Goal: Information Seeking & Learning: Learn about a topic

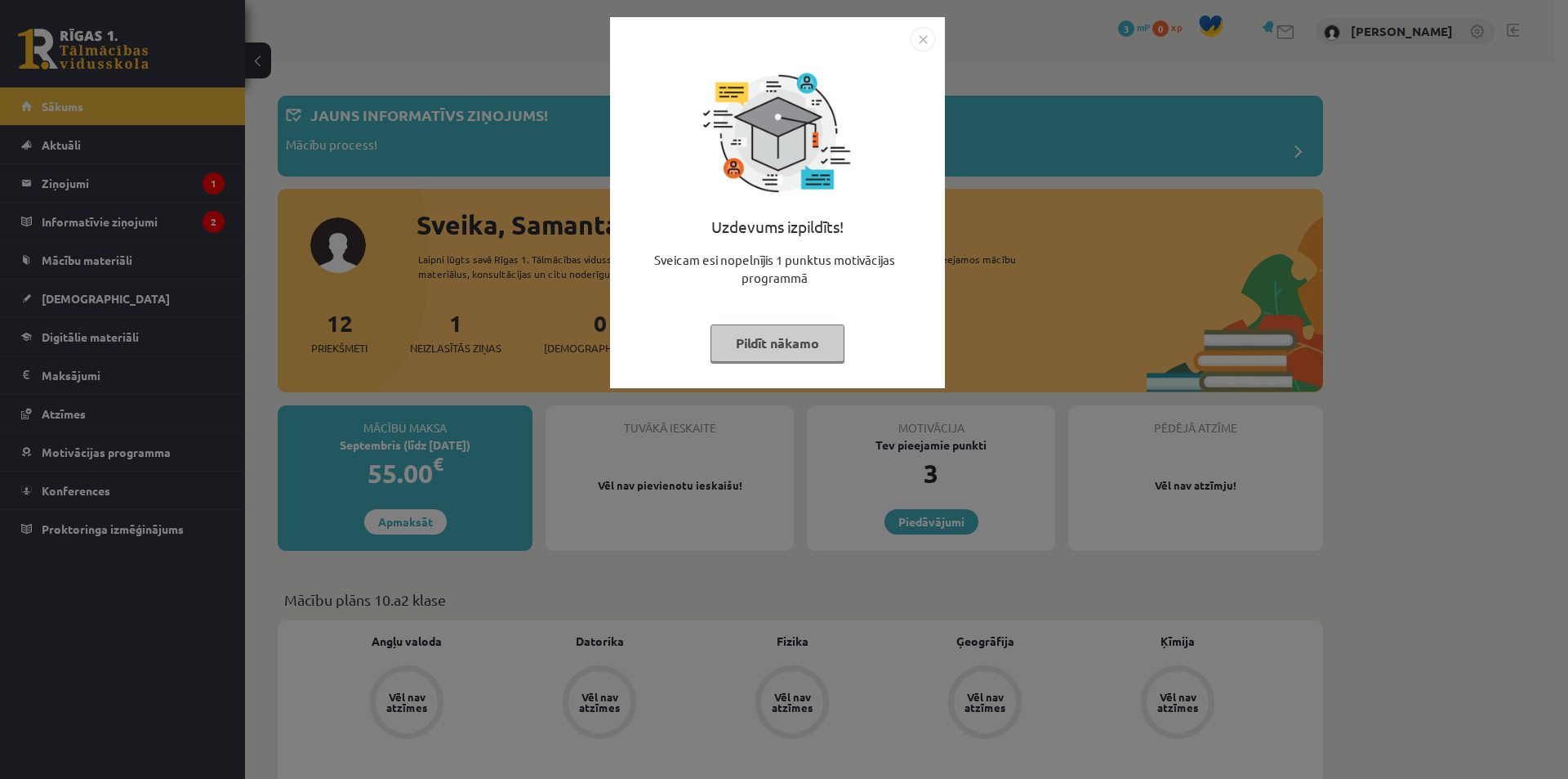
click at [768, 352] on button "Pildīt nākamo" at bounding box center [777, 343] width 134 height 38
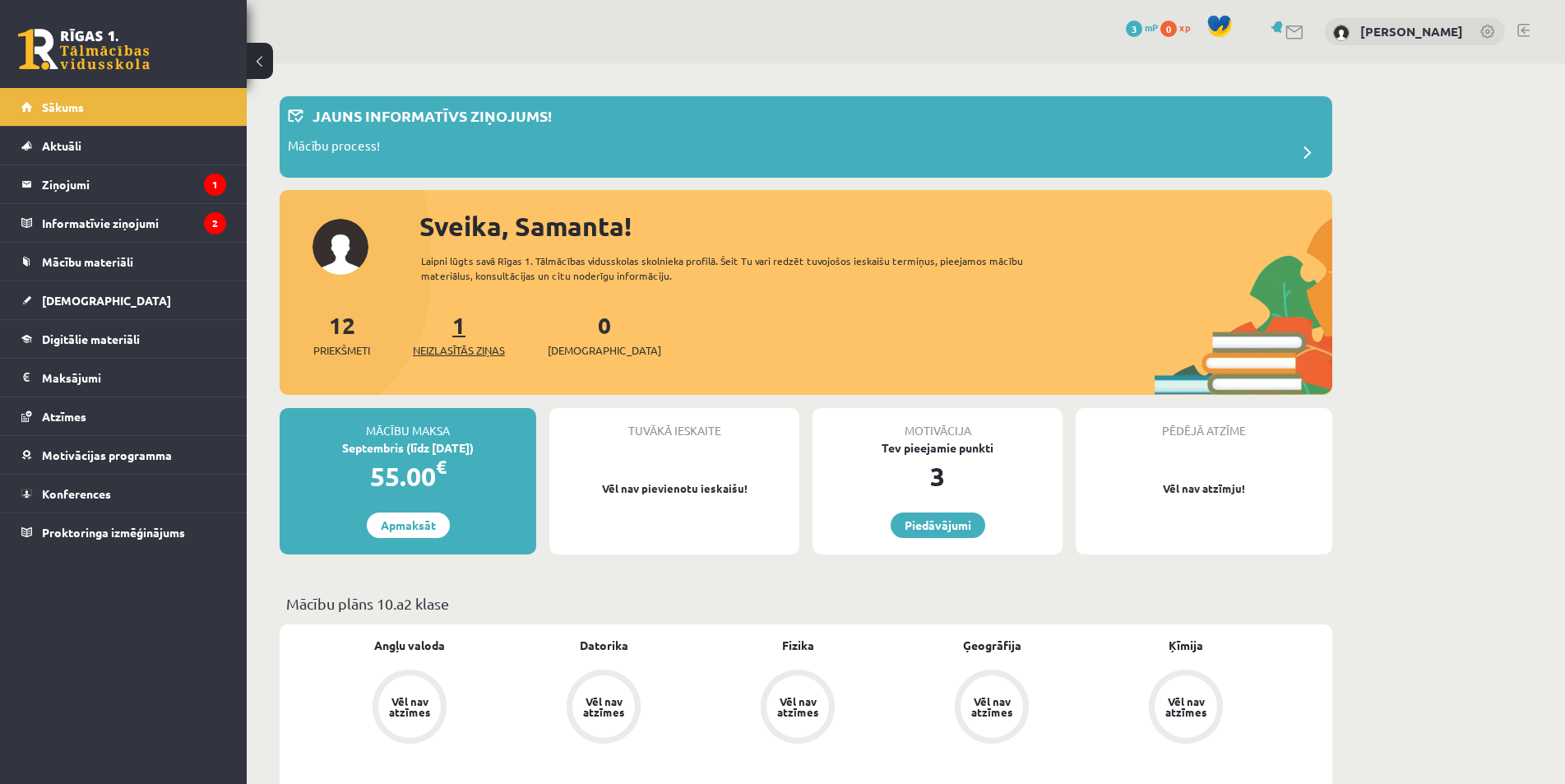
click at [457, 344] on span "Neizlasītās ziņas" at bounding box center [458, 350] width 93 height 16
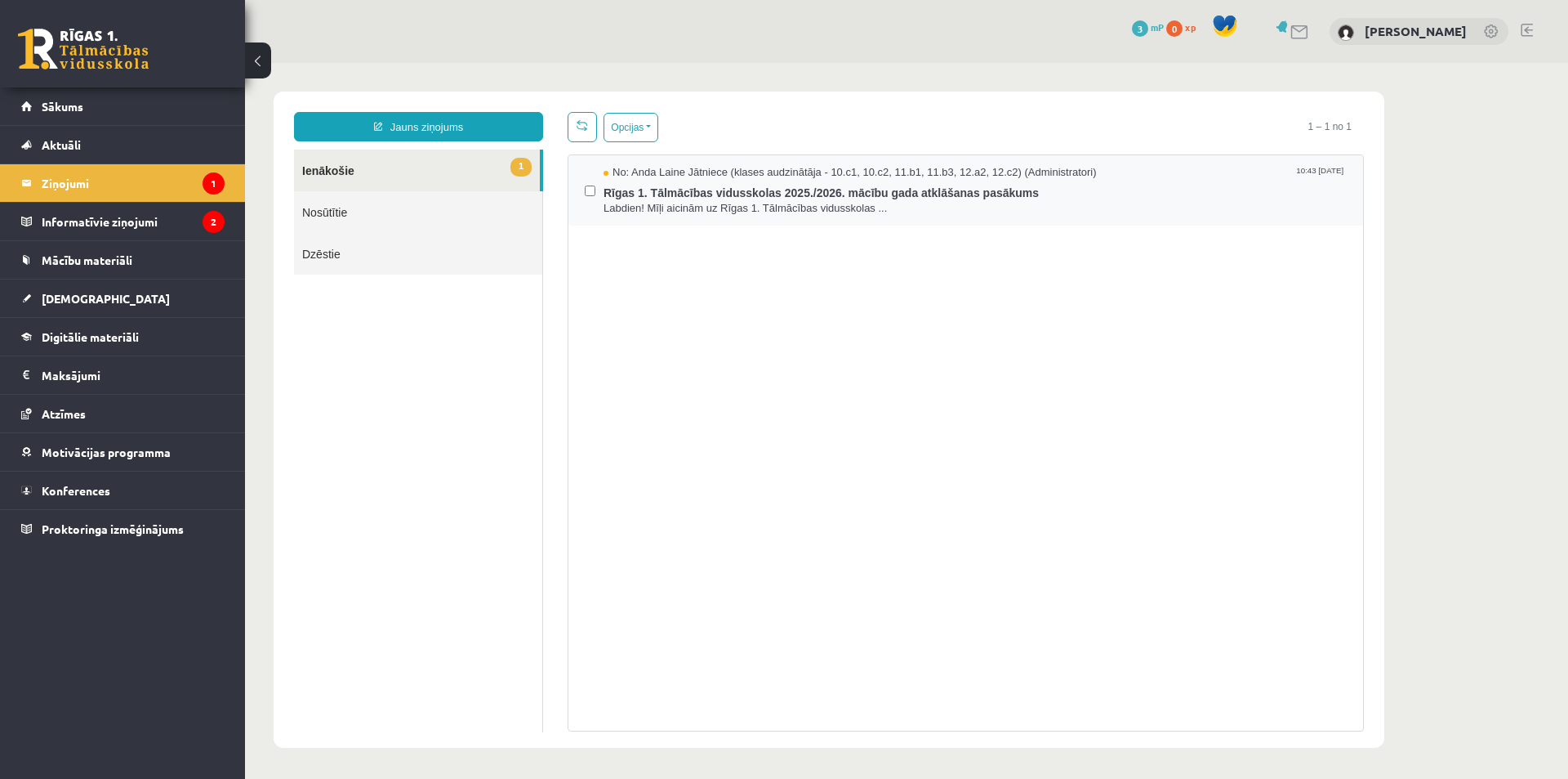
click at [854, 218] on div "No: Anda Laine Jātniece (klases audzinātāja - 10.c1, 10.c2, 11.b1, 11.b3, 12.a2…" at bounding box center [965, 190] width 795 height 70
click at [829, 202] on span "Labdien! Mīļi aicinām uz Rīgas 1. Tālmācības vidusskolas ..." at bounding box center [975, 208] width 743 height 15
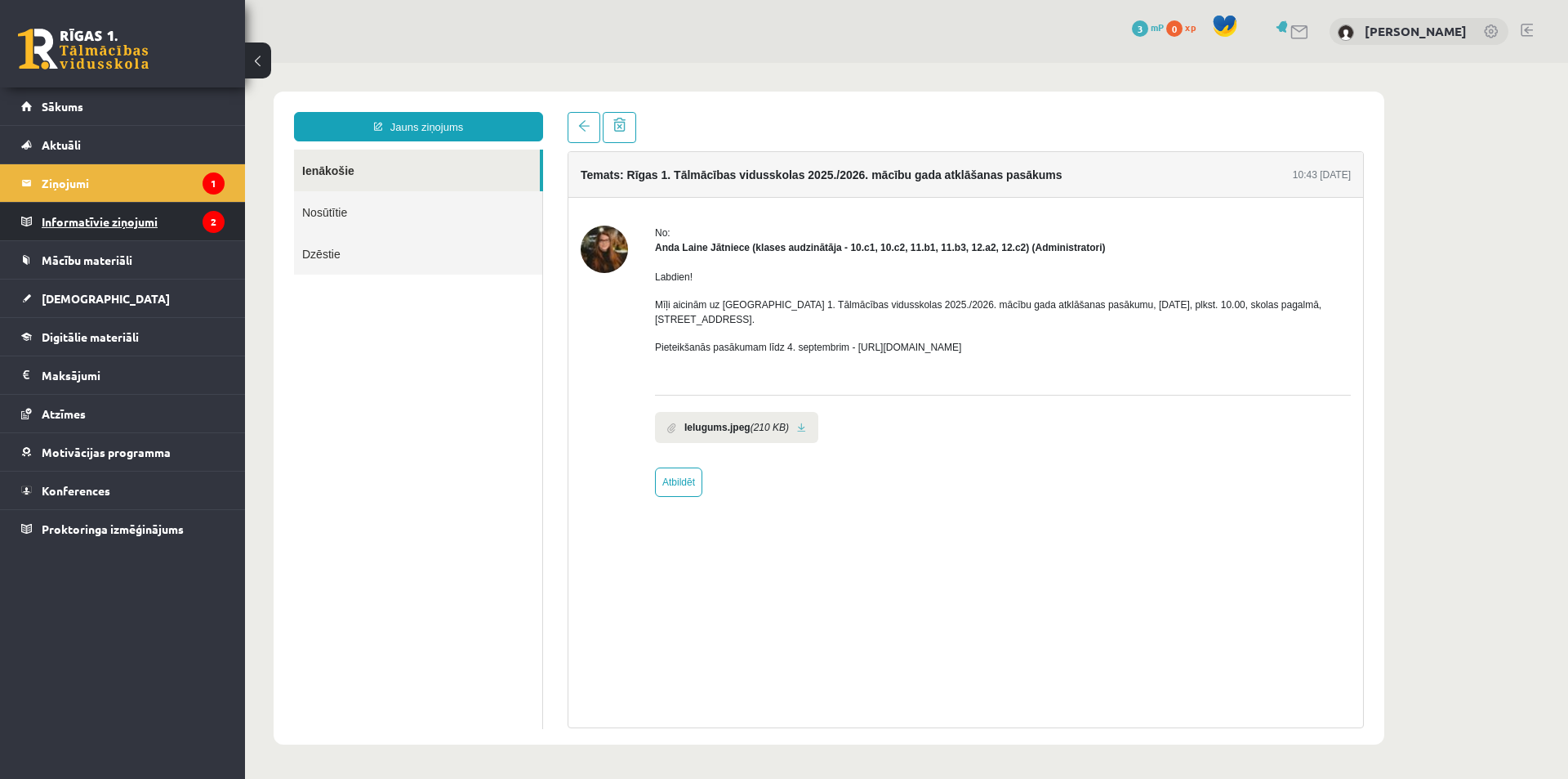
click at [105, 218] on legend "Informatīvie ziņojumi 2" at bounding box center [132, 221] width 183 height 38
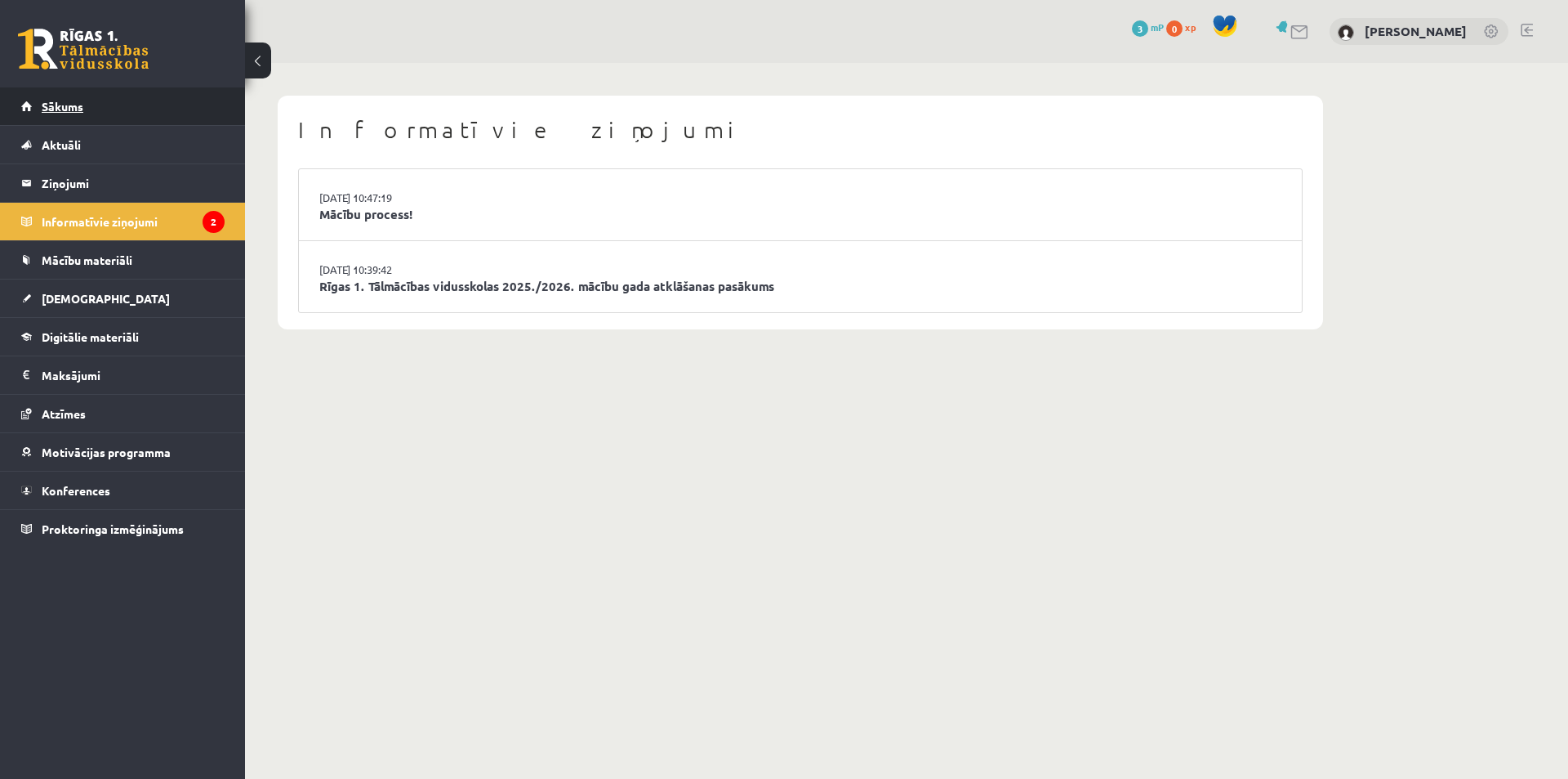
click at [85, 116] on link "Sākums" at bounding box center [122, 106] width 203 height 38
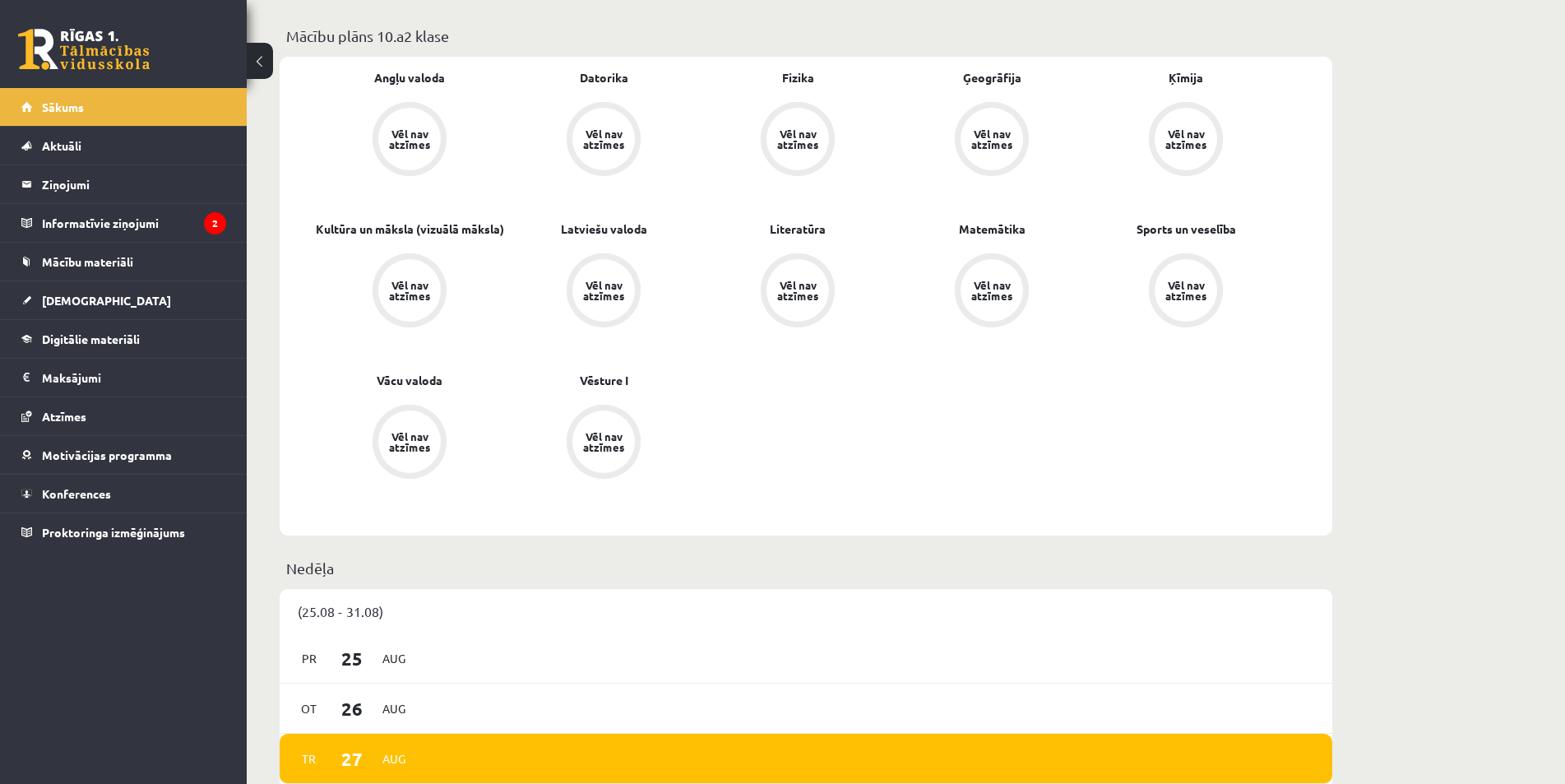
scroll to position [412, 0]
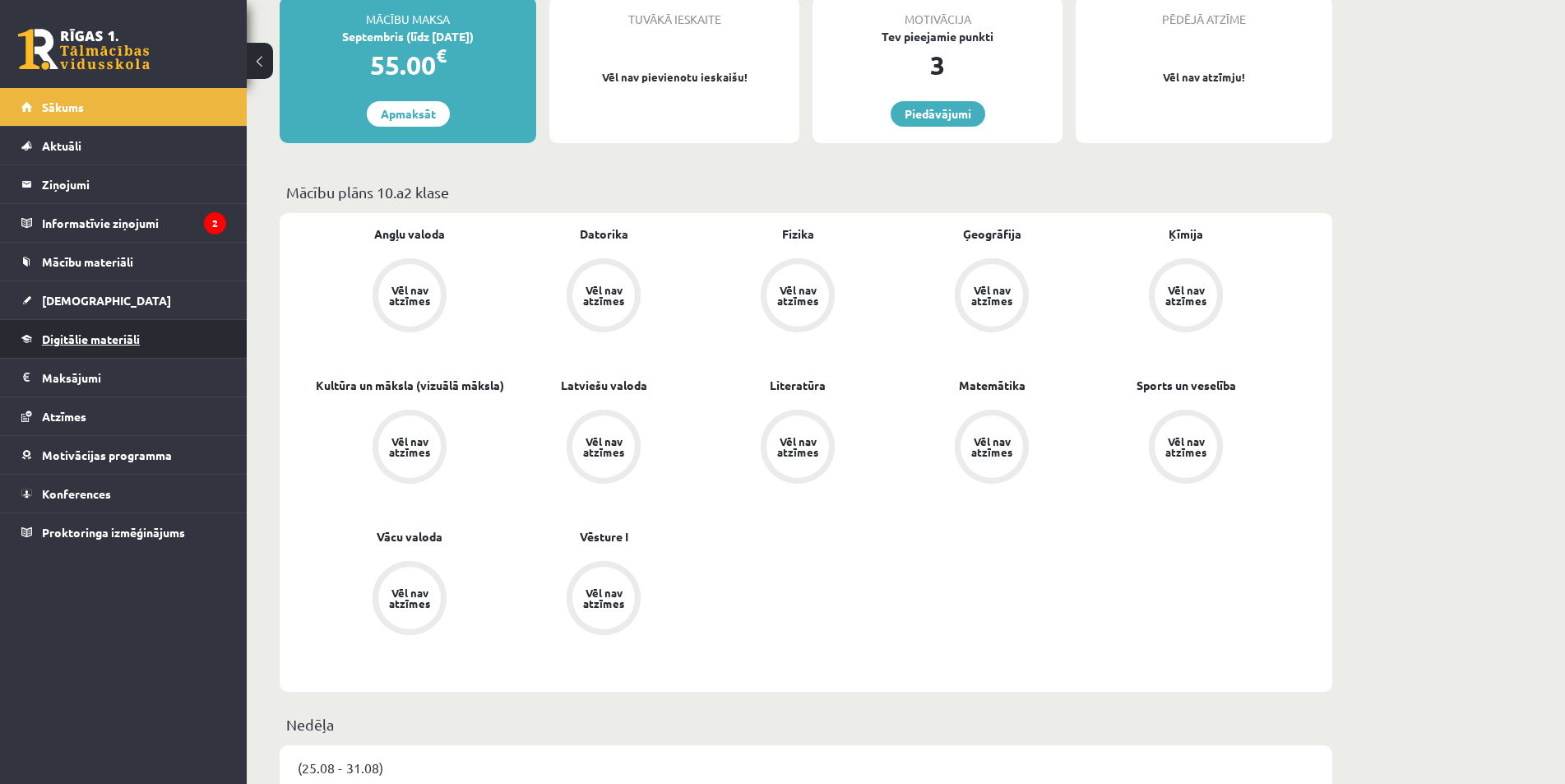
click at [178, 337] on link "Digitālie materiāli" at bounding box center [123, 339] width 205 height 38
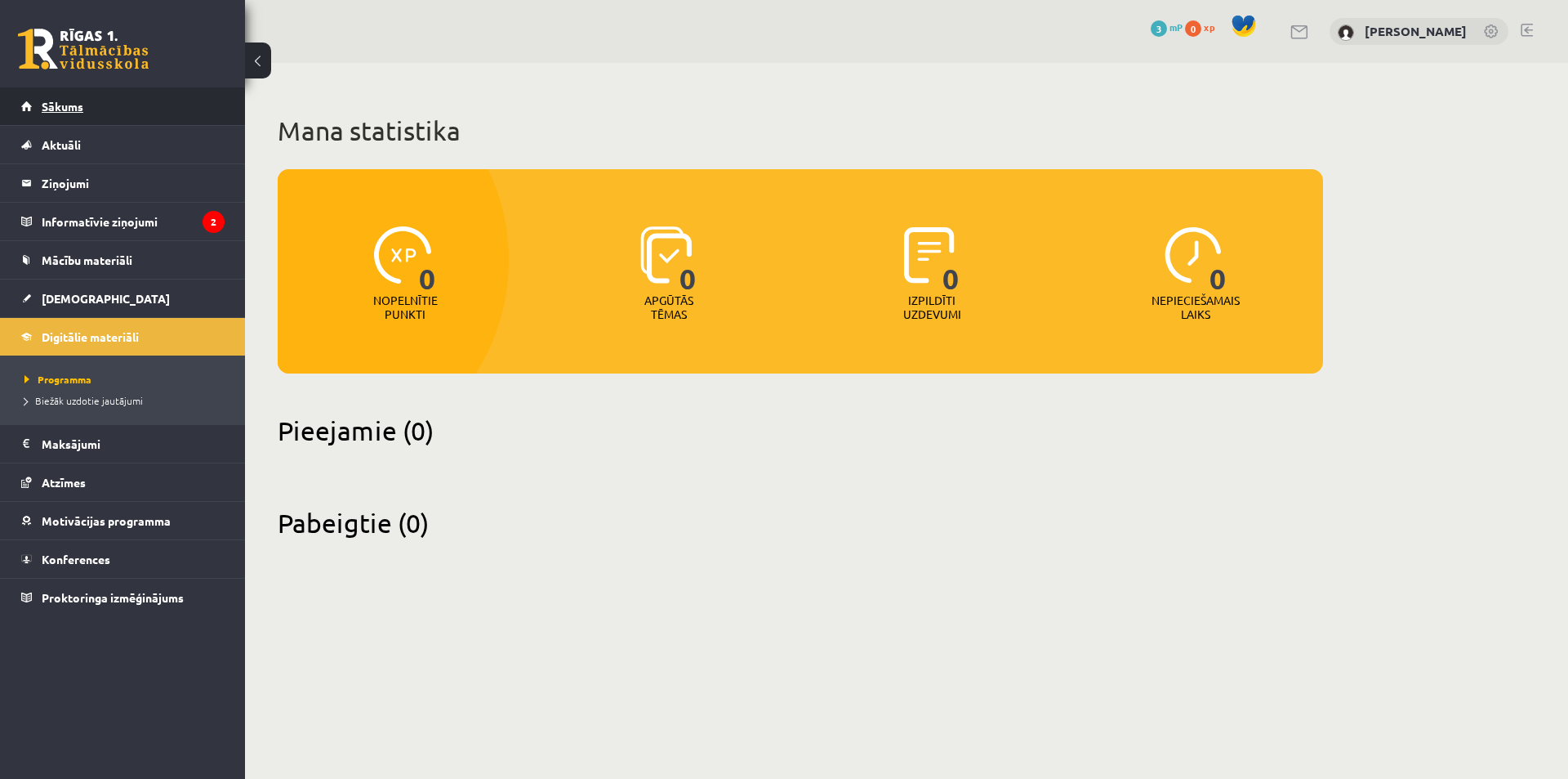
click at [105, 117] on link "Sākums" at bounding box center [122, 106] width 203 height 38
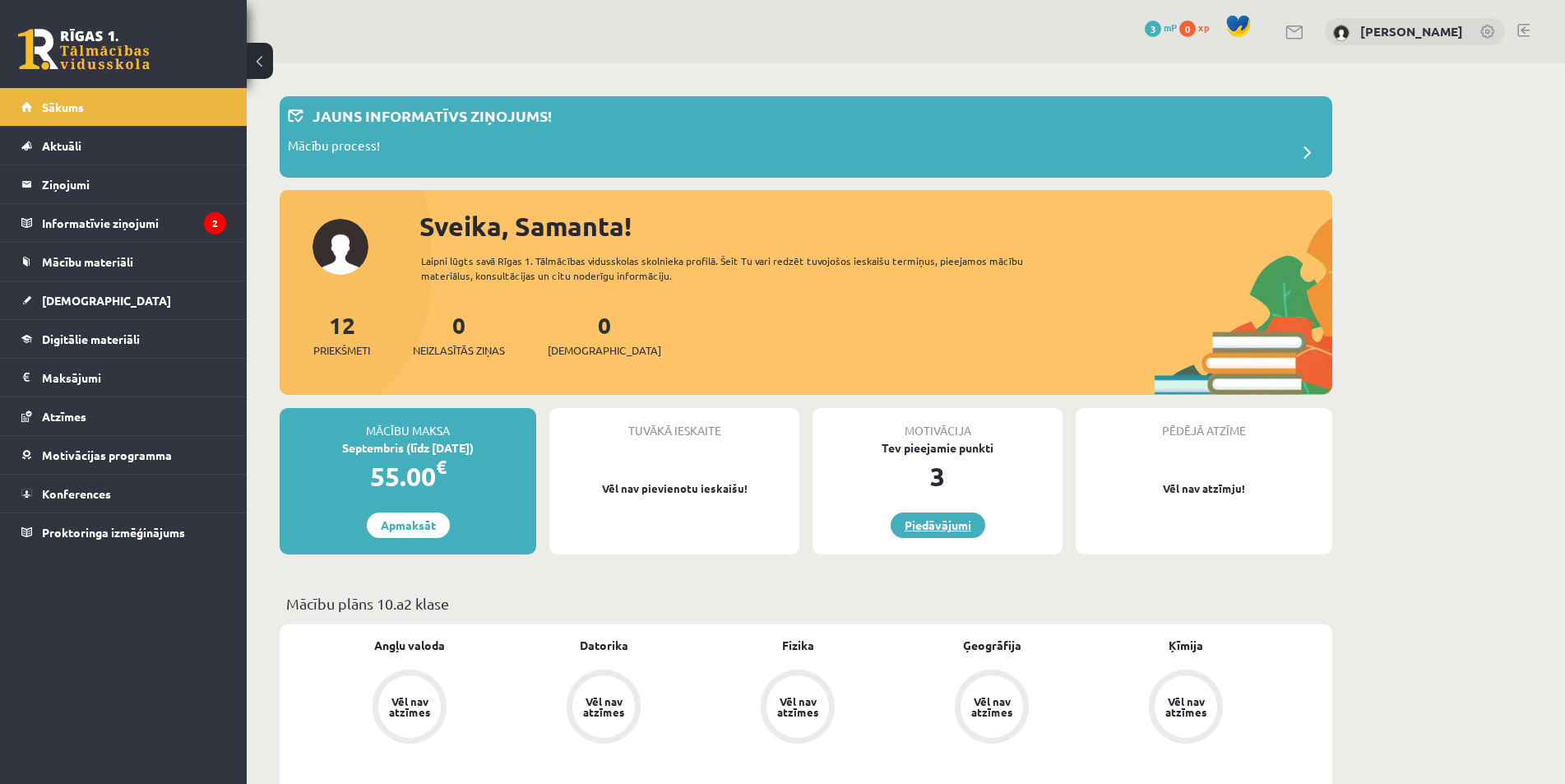
click at [966, 524] on link "Piedāvājumi" at bounding box center [937, 525] width 94 height 25
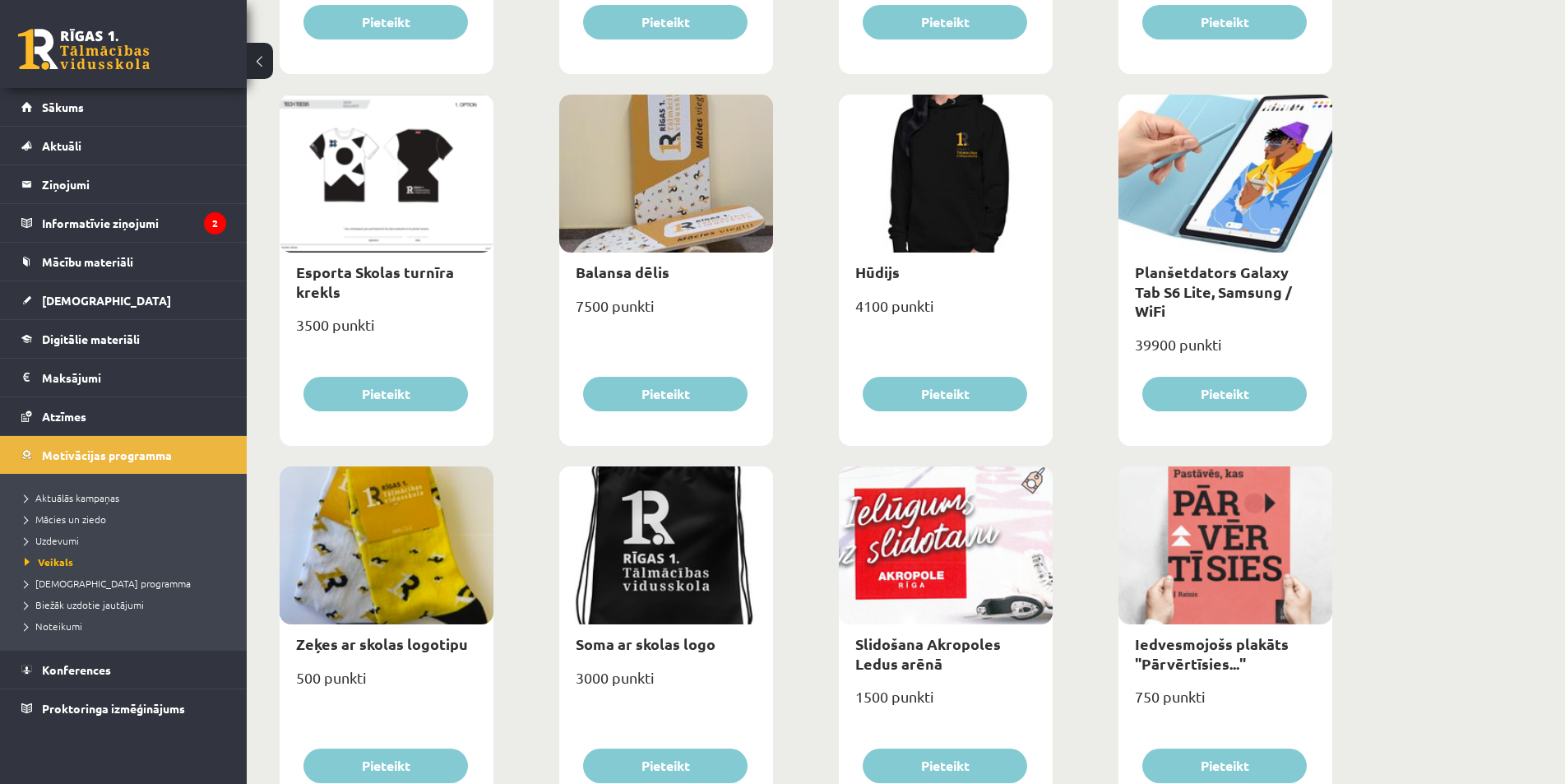
scroll to position [837, 0]
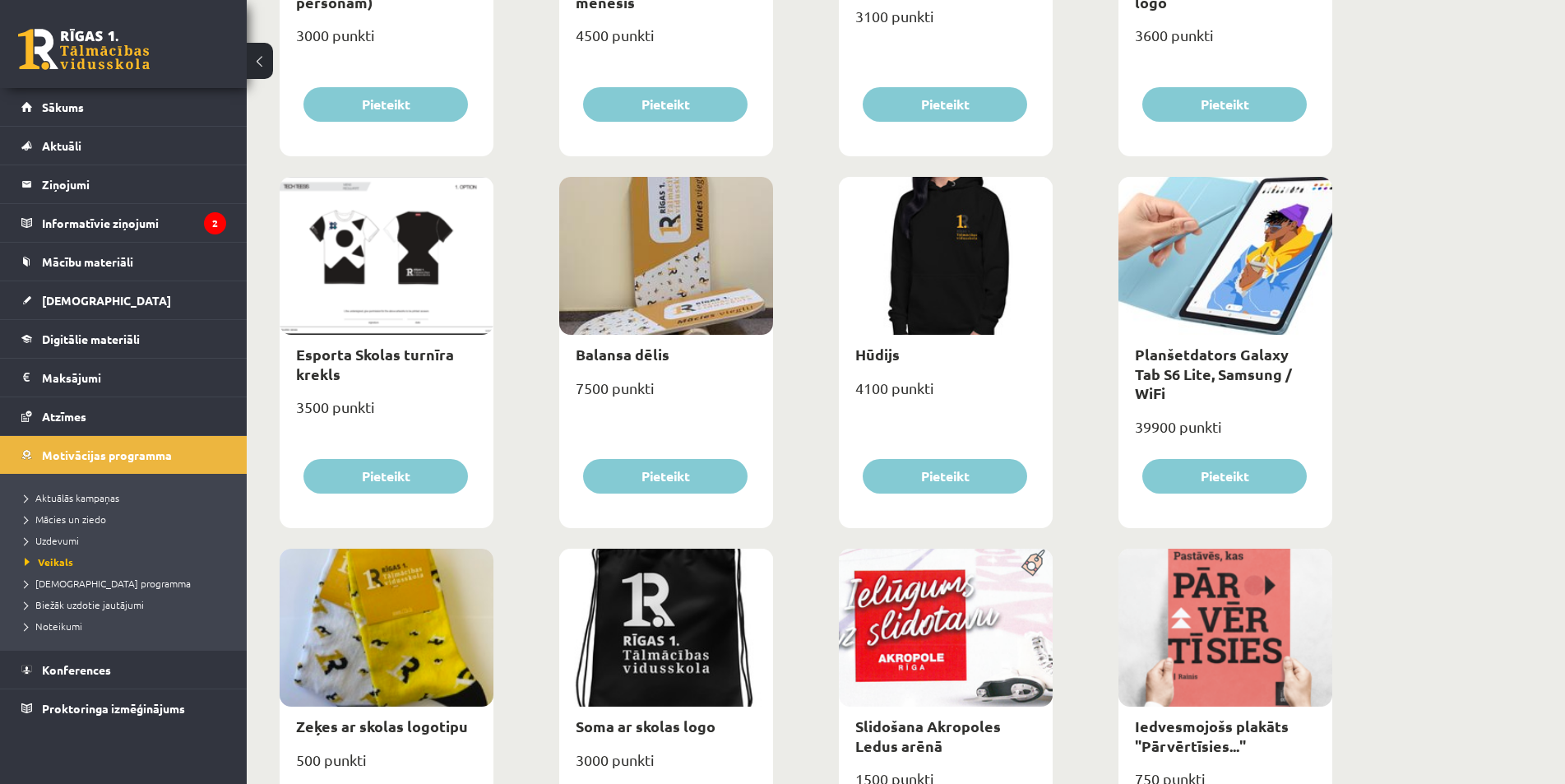
click at [1221, 307] on div at bounding box center [1226, 255] width 214 height 158
click at [1237, 358] on link "Planšetdators Galaxy Tab S6 Lite, Samsung / WiFi" at bounding box center [1213, 373] width 157 height 58
type input "*"
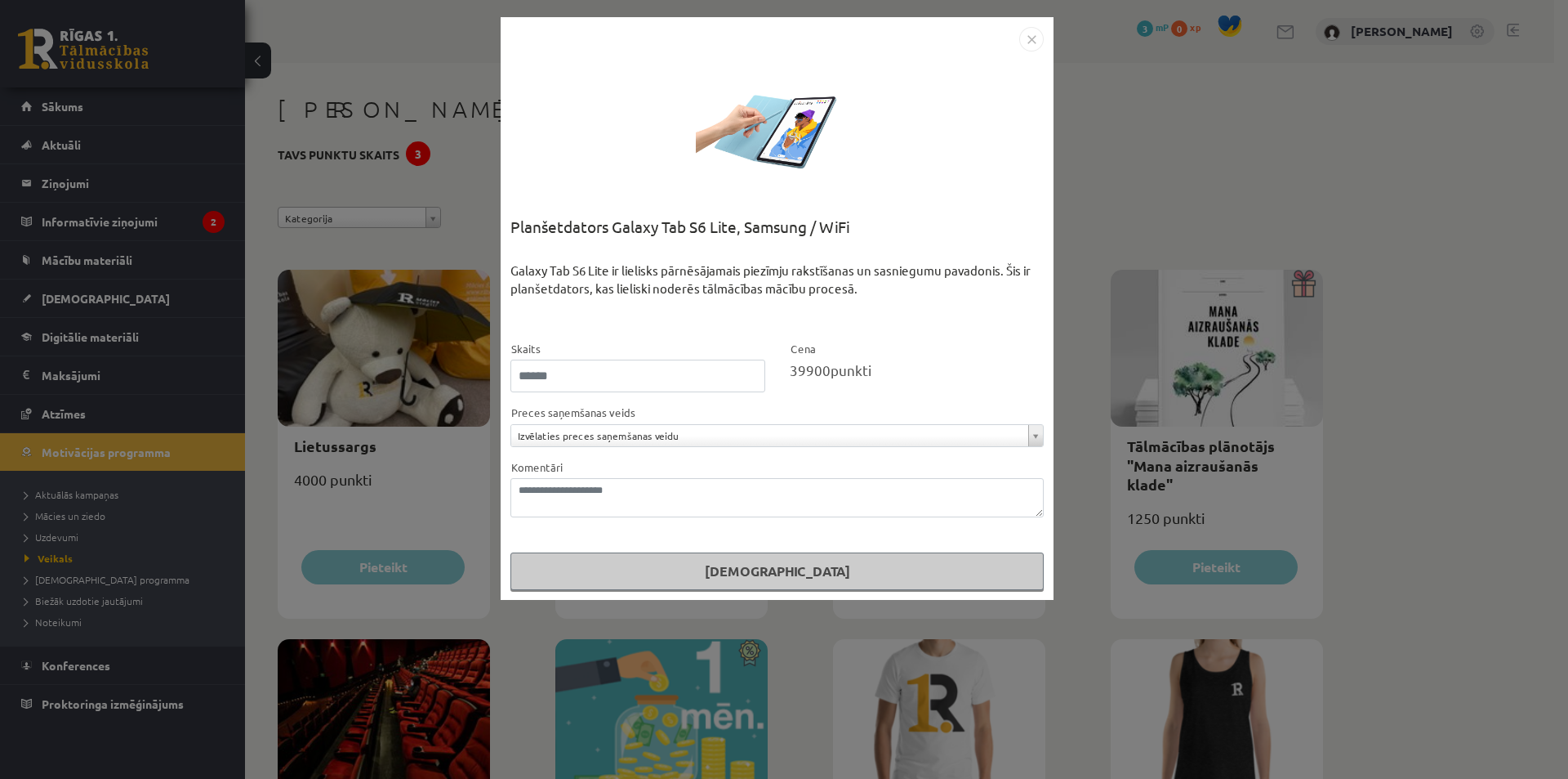
click at [1025, 41] on img "Close" at bounding box center [1030, 39] width 24 height 24
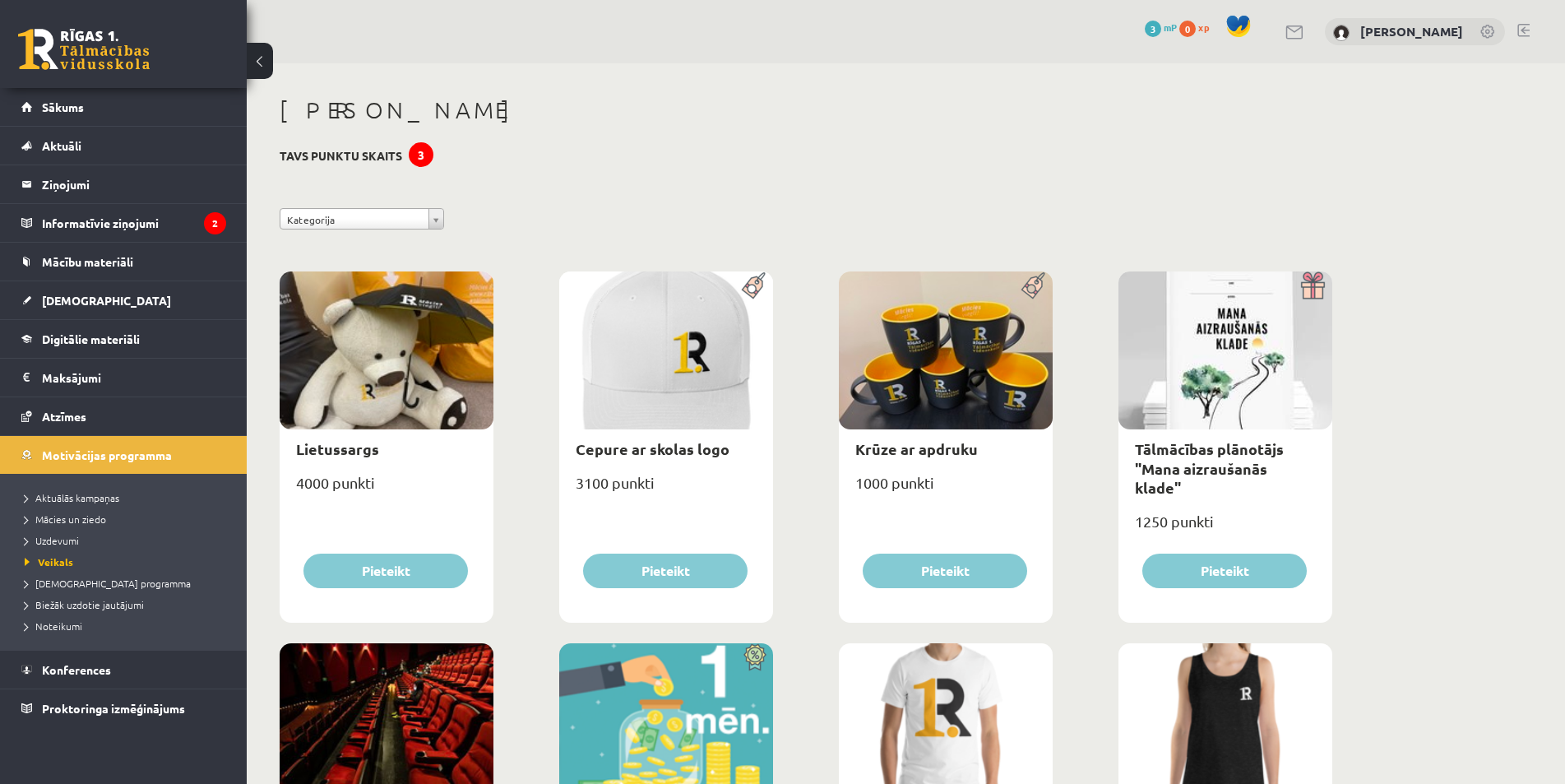
click at [415, 480] on div "4000 punkti" at bounding box center [386, 489] width 214 height 41
click at [419, 442] on div "Lietussargs" at bounding box center [386, 449] width 214 height 39
click at [338, 442] on link "Lietussargs" at bounding box center [338, 448] width 83 height 19
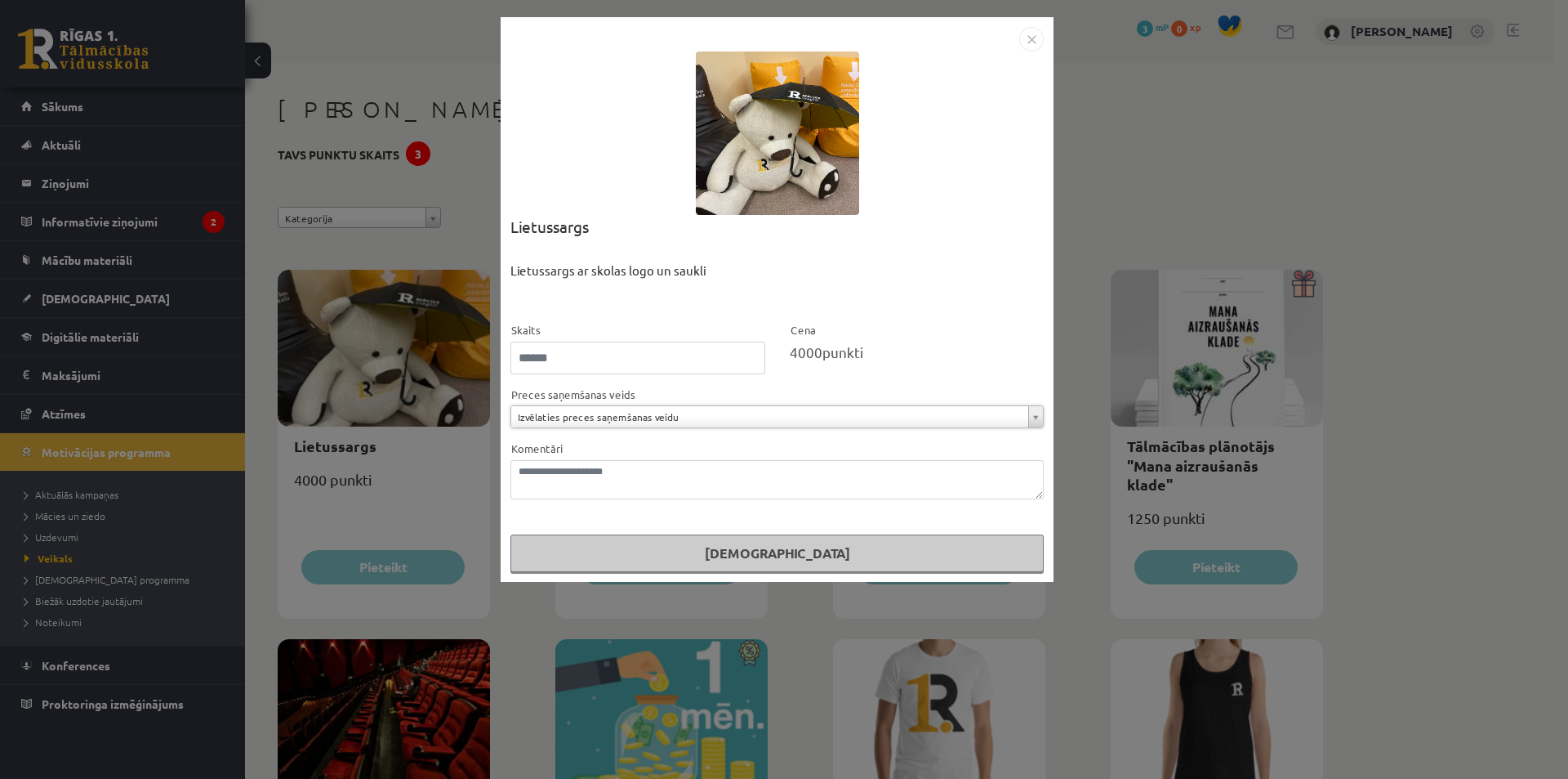
click at [1040, 39] on img "Close" at bounding box center [1030, 39] width 24 height 24
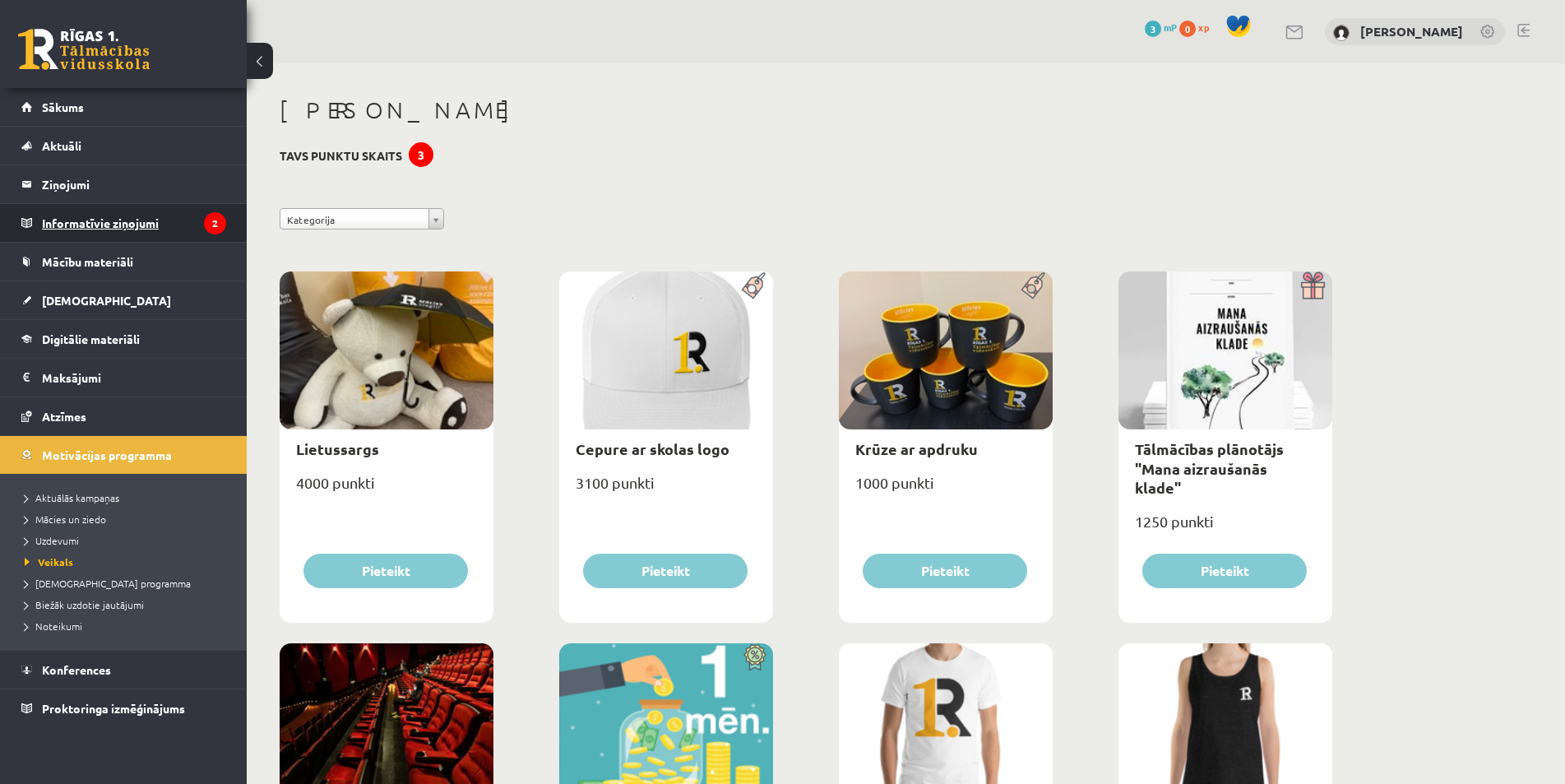
click at [182, 215] on legend "Informatīvie ziņojumi 2" at bounding box center [133, 222] width 184 height 38
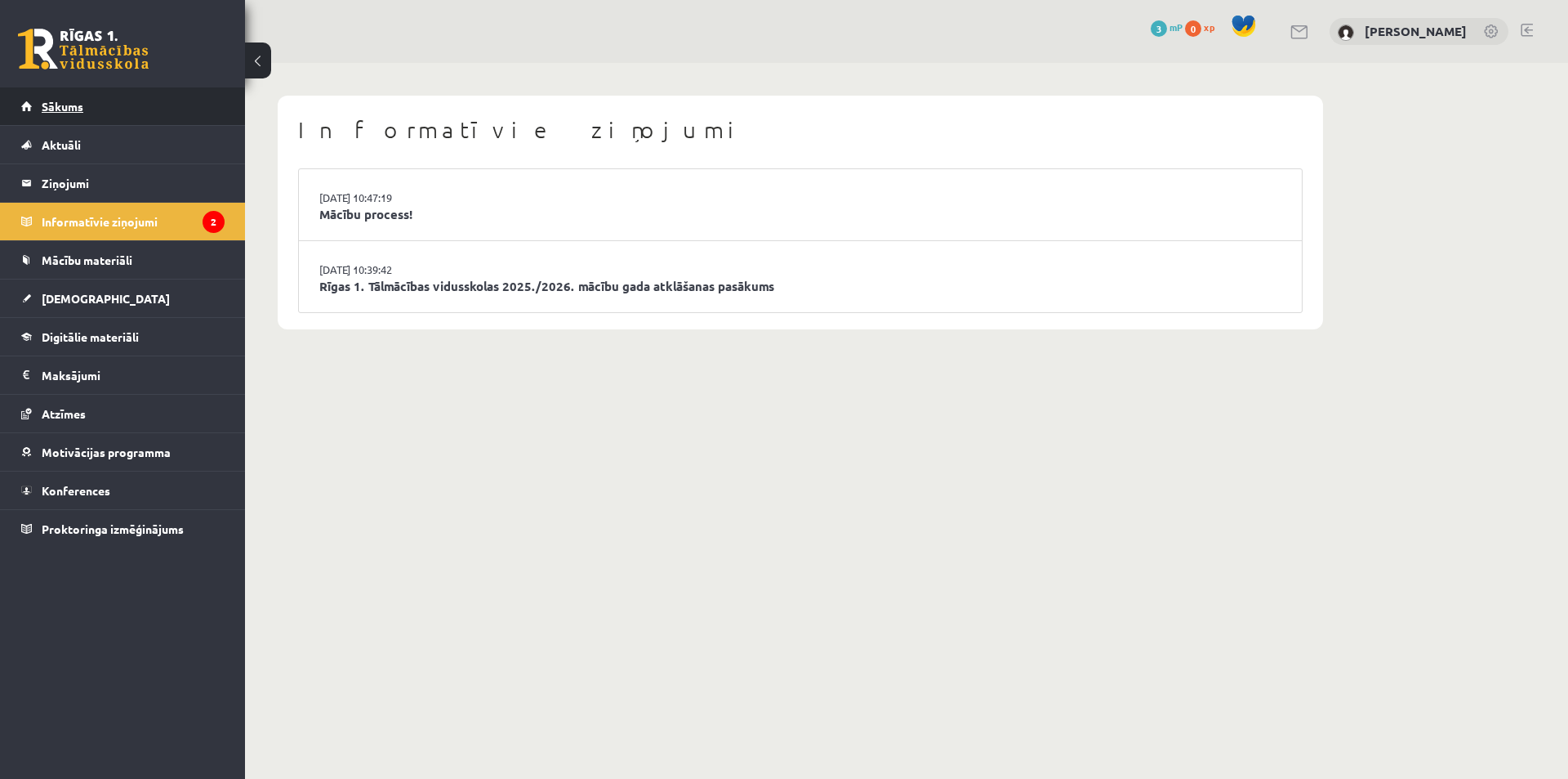
click at [90, 119] on link "Sākums" at bounding box center [122, 106] width 203 height 38
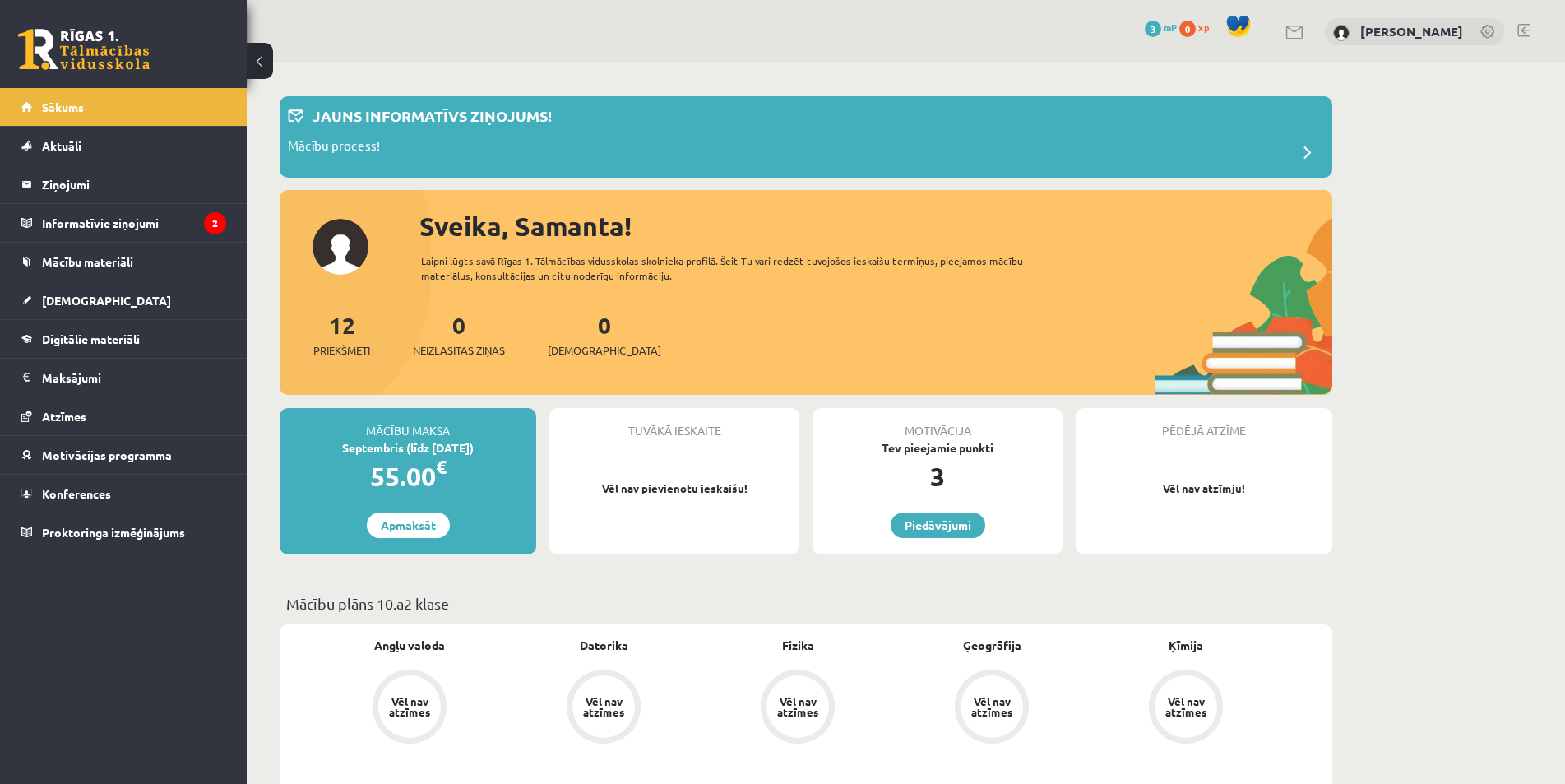
click at [935, 474] on div "3" at bounding box center [937, 476] width 250 height 40
click at [937, 442] on div "Tev pieejamie punkti" at bounding box center [937, 447] width 250 height 17
click at [923, 424] on div "Motivācija" at bounding box center [937, 423] width 250 height 31
click at [1152, 31] on span "3" at bounding box center [1153, 28] width 16 height 16
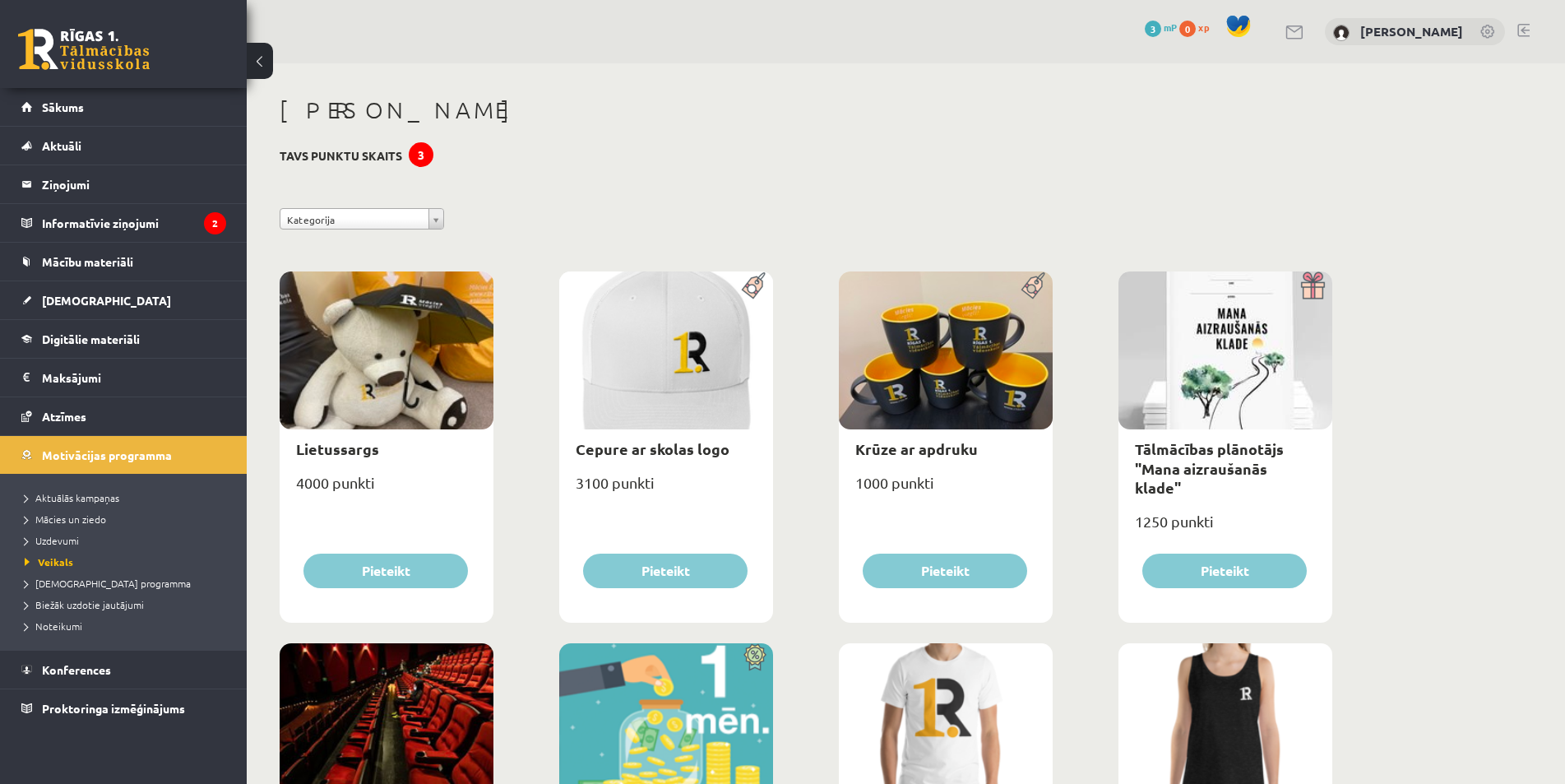
drag, startPoint x: 362, startPoint y: 147, endPoint x: 333, endPoint y: 152, distance: 29.4
click at [76, 114] on link "Sākums" at bounding box center [123, 107] width 205 height 38
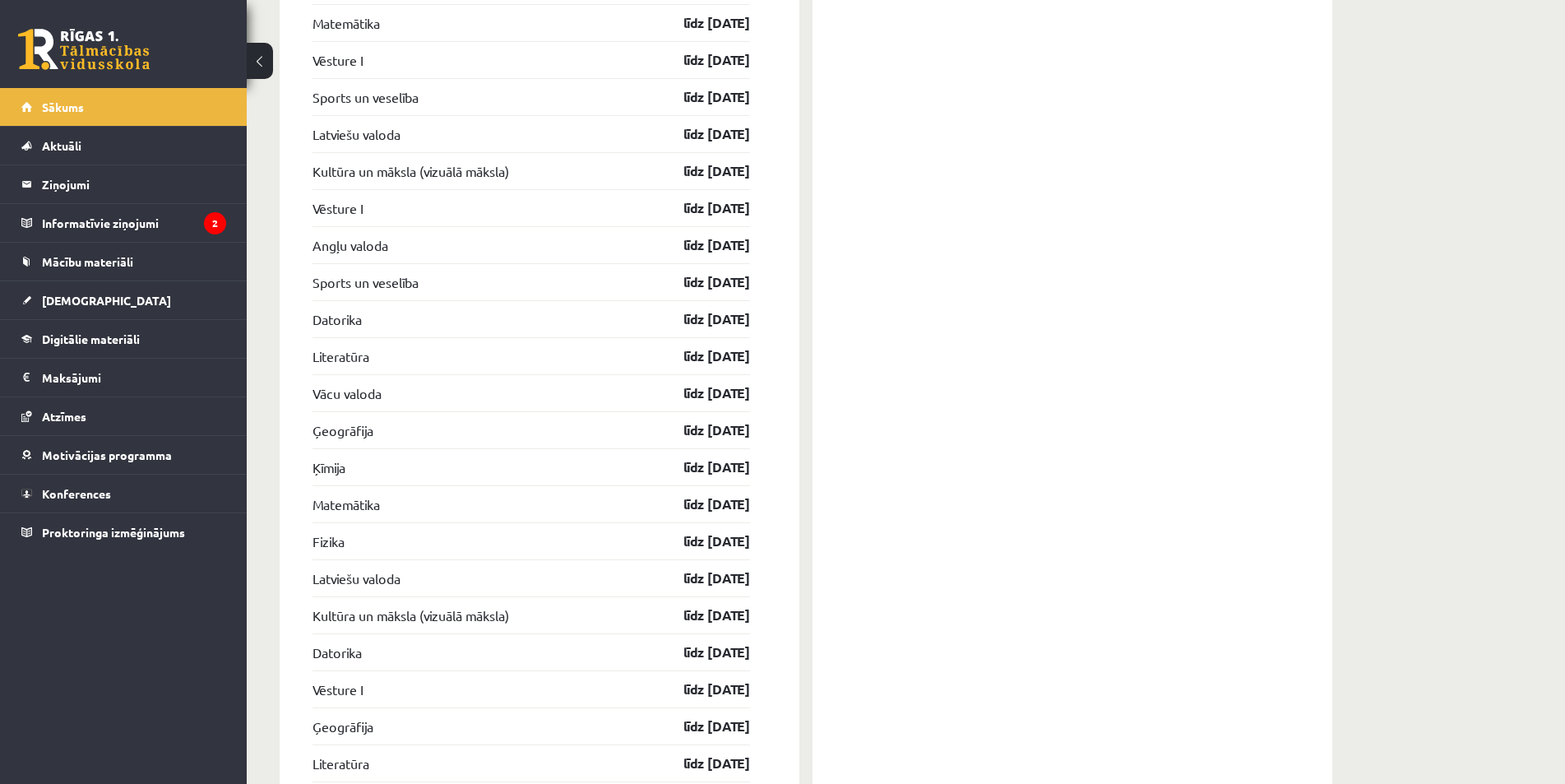
scroll to position [3157, 0]
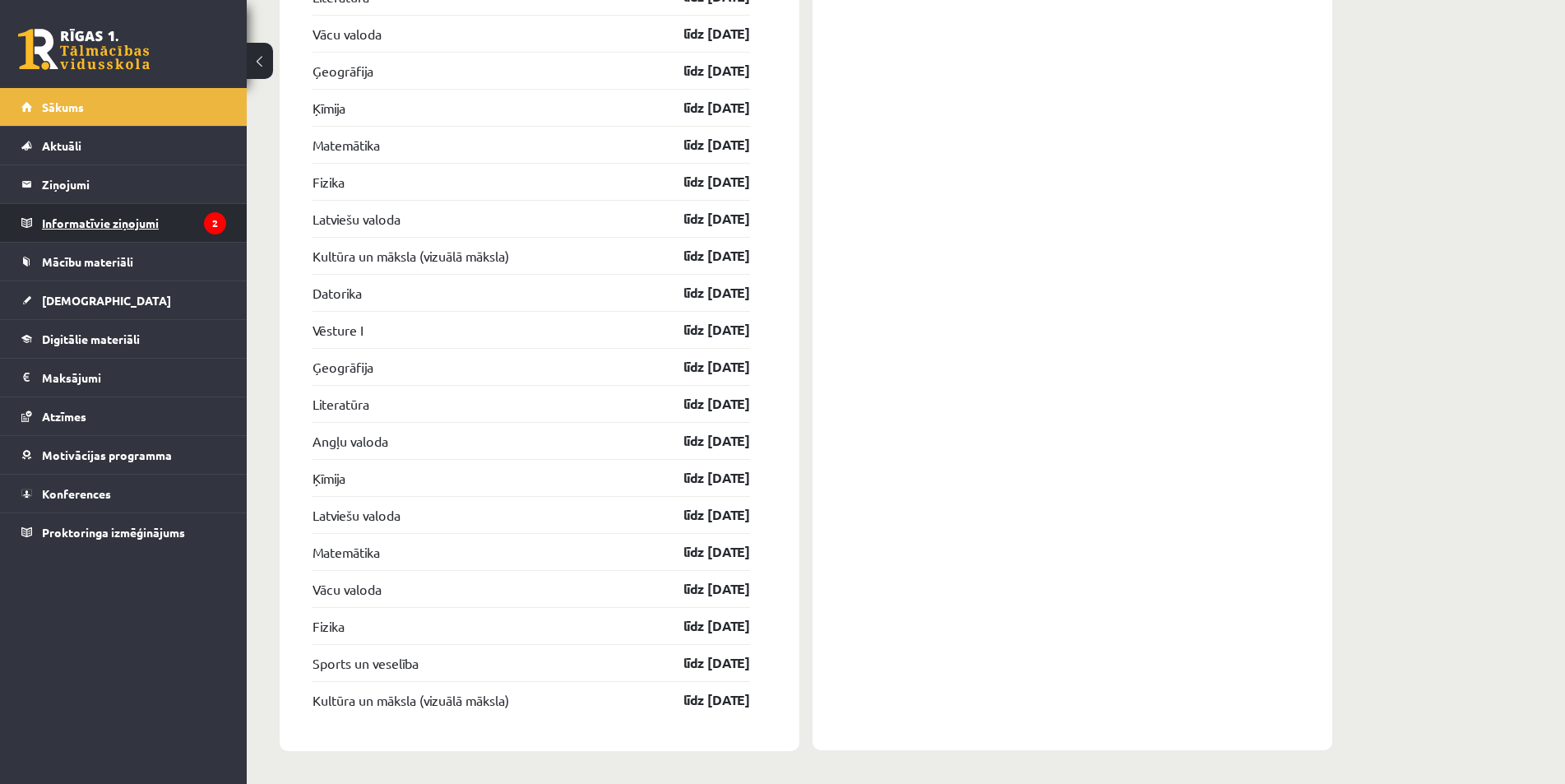
click at [36, 210] on link "Informatīvie ziņojumi 2" at bounding box center [123, 222] width 205 height 38
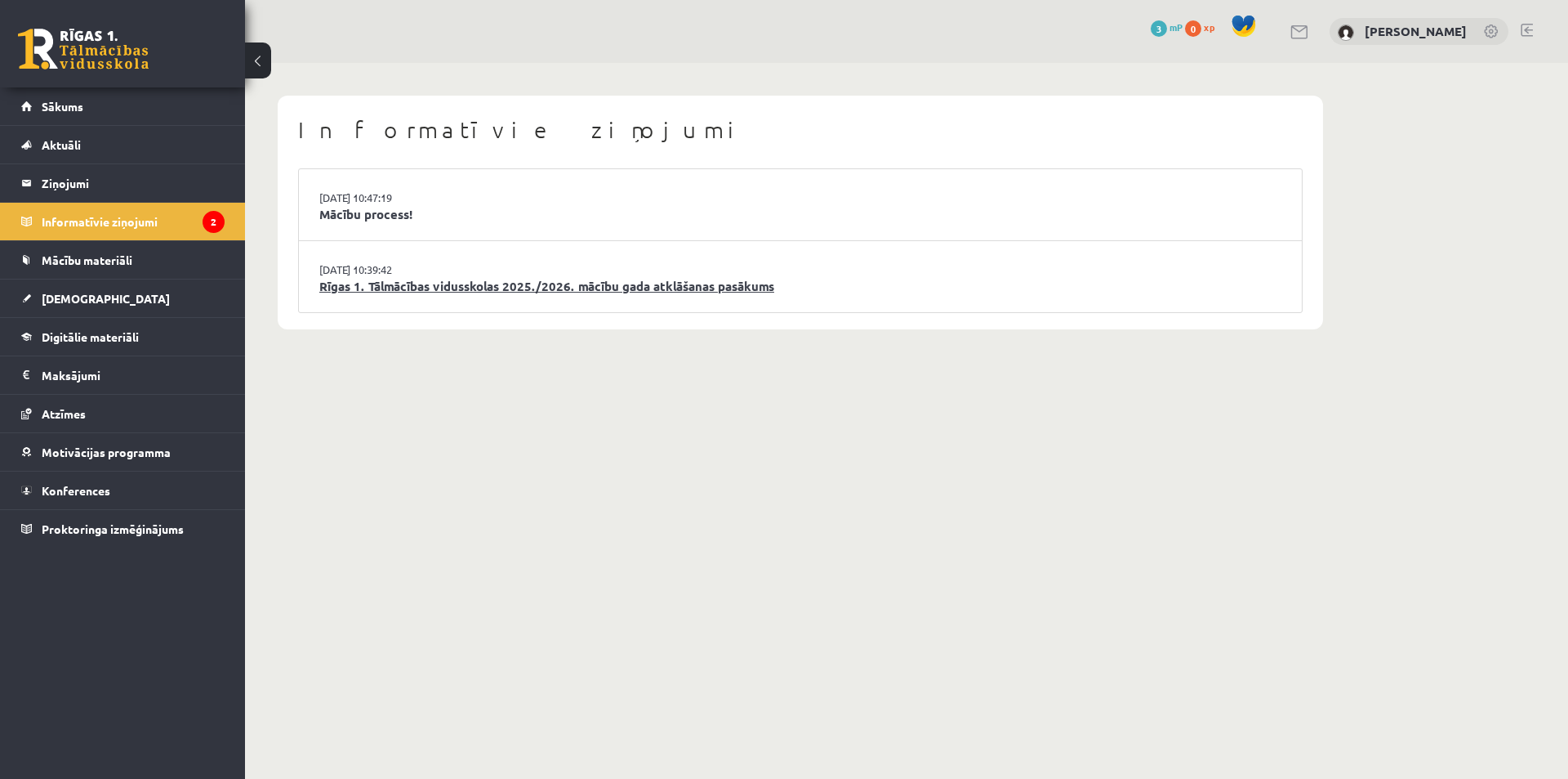
click at [420, 282] on link "Rīgas 1. Tālmācības vidusskolas 2025./2026. mācību gada atklāšanas pasākums" at bounding box center [800, 287] width 962 height 19
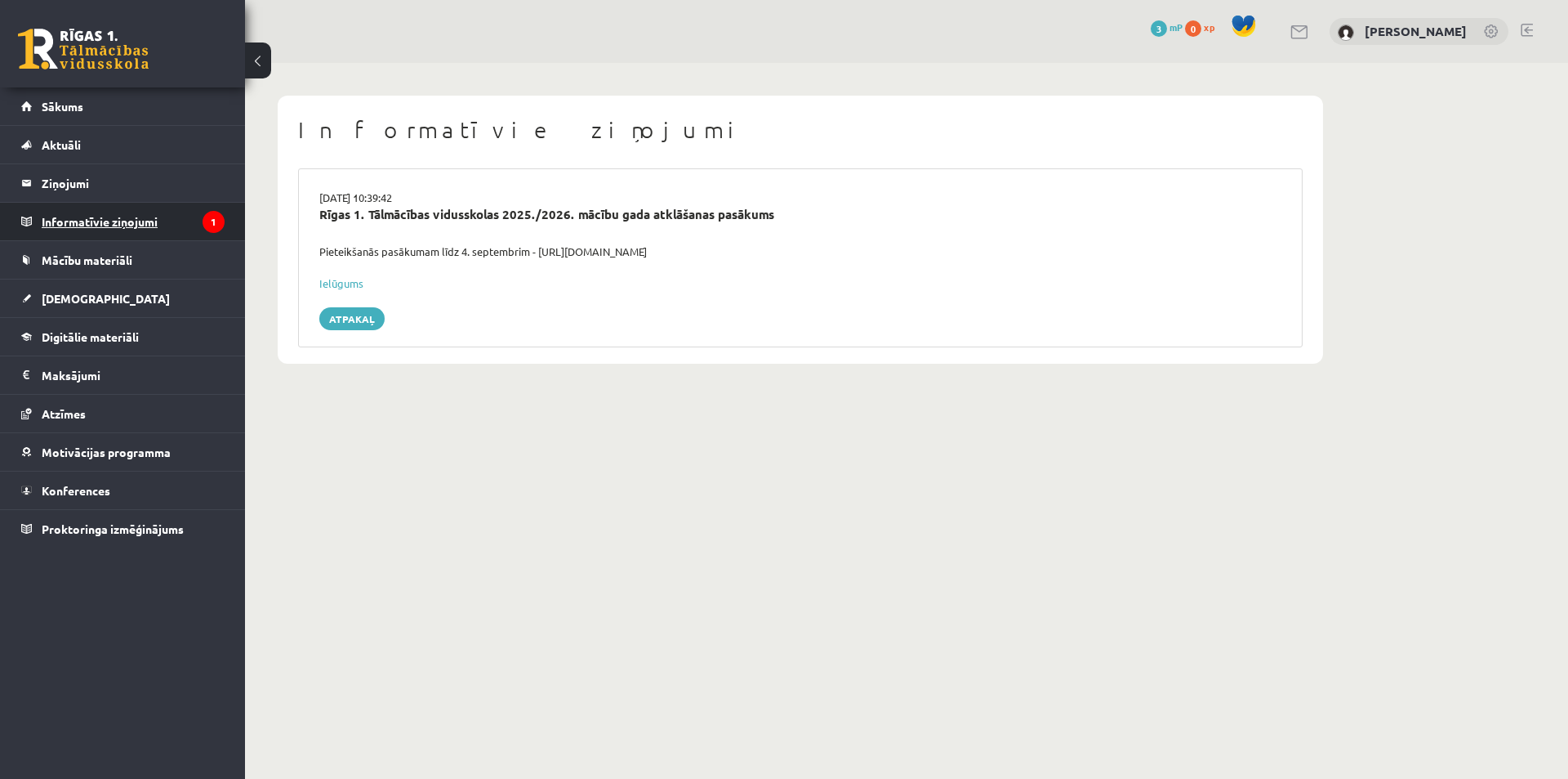
click at [135, 222] on legend "Informatīvie ziņojumi 1" at bounding box center [132, 221] width 183 height 38
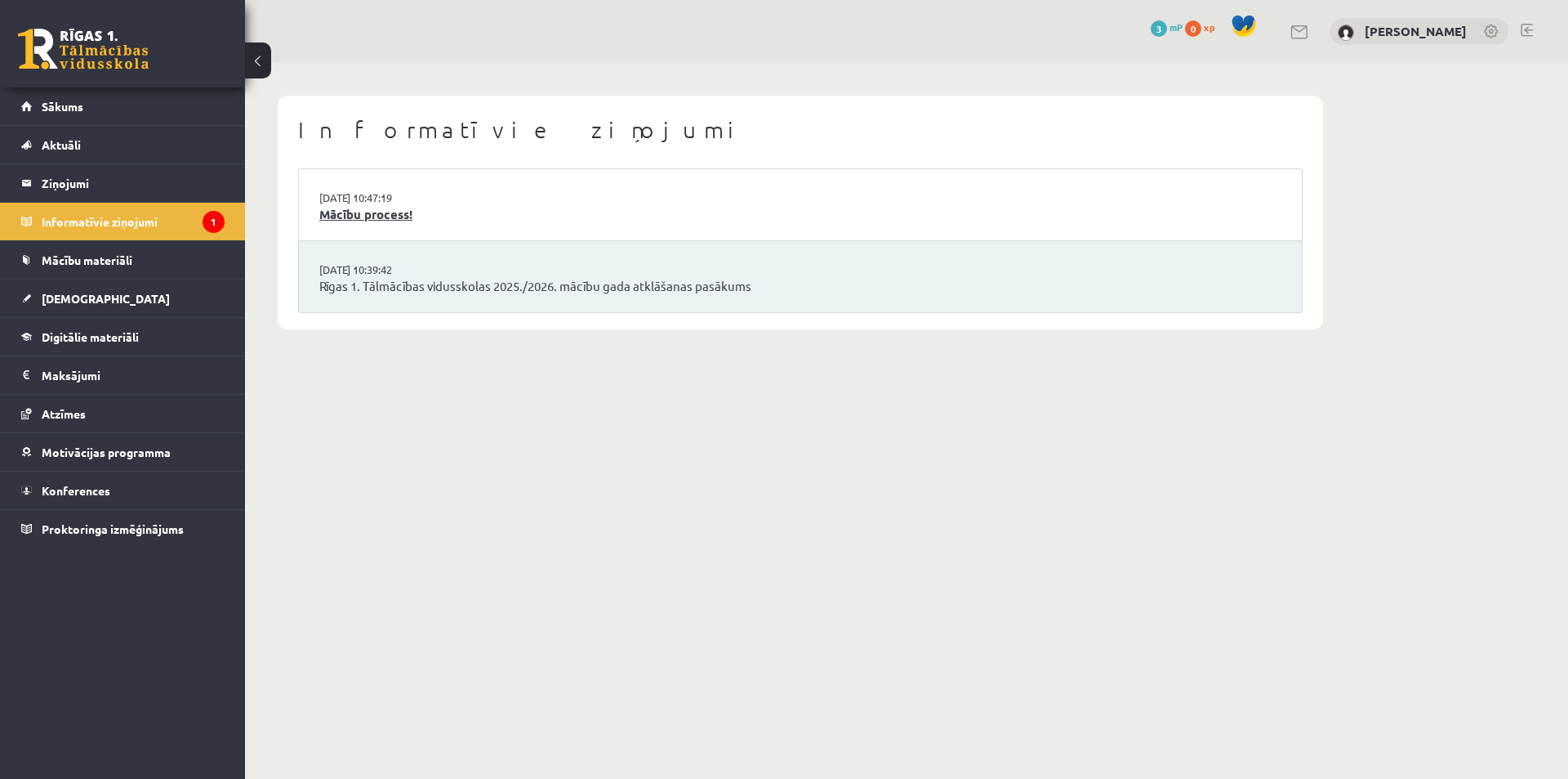
click at [350, 219] on link "Mācību process!" at bounding box center [800, 214] width 962 height 19
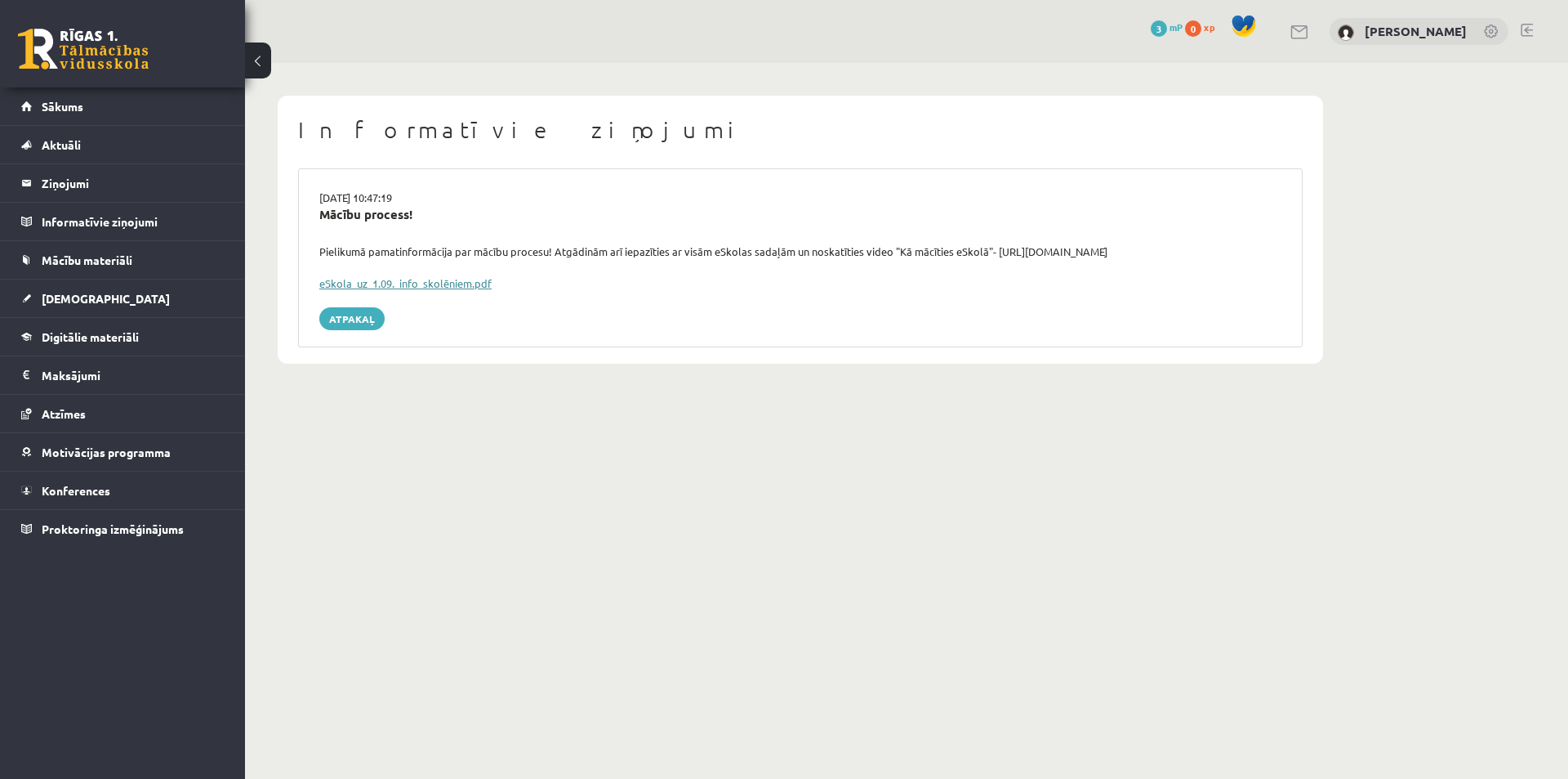
click at [415, 282] on link "eSkola_uz_1.09._info_skolēniem.pdf" at bounding box center [405, 283] width 172 height 13
